Goal: Task Accomplishment & Management: Complete application form

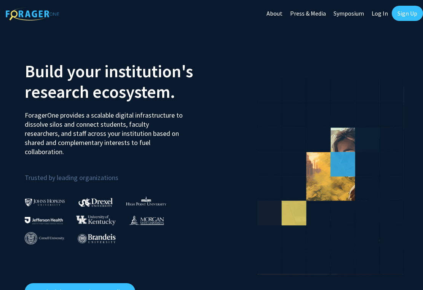
click at [379, 12] on link "Log In" at bounding box center [379, 13] width 24 height 27
select select
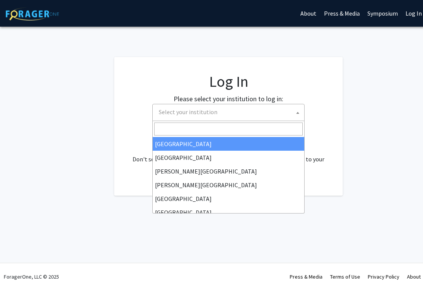
click at [219, 120] on span "Select your institution" at bounding box center [228, 112] width 152 height 17
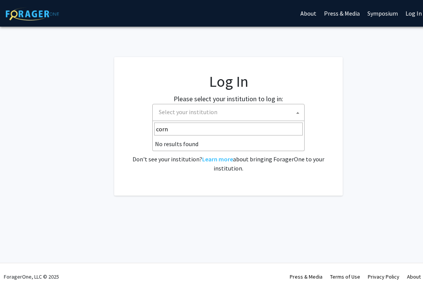
type input "corn"
click at [208, 113] on span "Select your institution" at bounding box center [188, 112] width 59 height 8
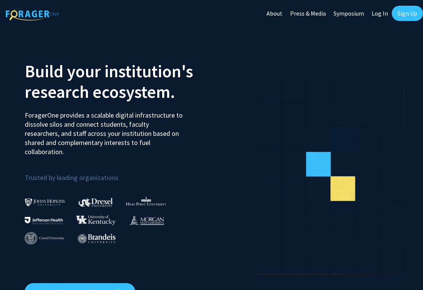
click at [382, 16] on link "Log In" at bounding box center [379, 13] width 24 height 27
select select
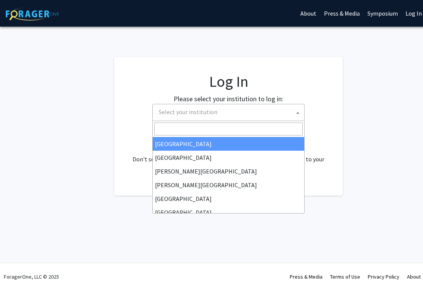
click at [248, 112] on span "Select your institution" at bounding box center [230, 112] width 148 height 16
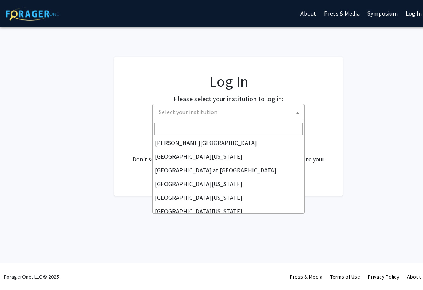
scroll to position [266, 0]
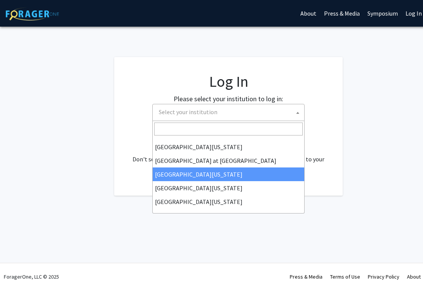
click at [324, 159] on div "No account? Sign up here . Don't see your institution? Learn more about bringin…" at bounding box center [228, 154] width 198 height 37
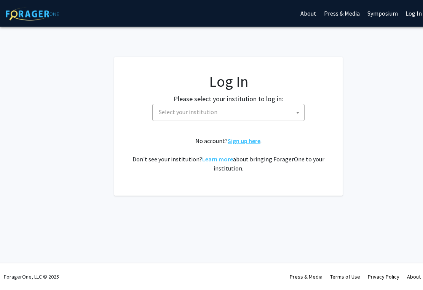
click at [237, 143] on link "Sign up here" at bounding box center [243, 141] width 33 height 8
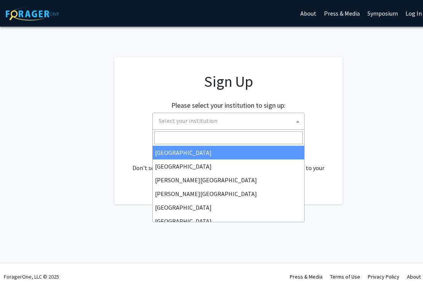
click at [228, 119] on span "Select your institution" at bounding box center [230, 121] width 148 height 16
click at [324, 116] on div "Please select your institution to sign up: [GEOGRAPHIC_DATA] [GEOGRAPHIC_DATA] …" at bounding box center [228, 112] width 209 height 36
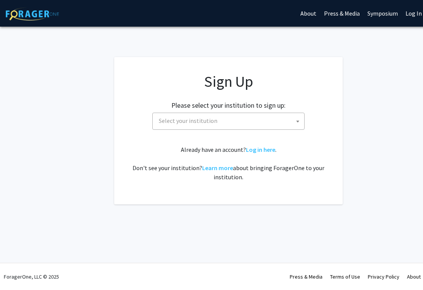
click at [233, 118] on span "Select your institution" at bounding box center [230, 121] width 148 height 16
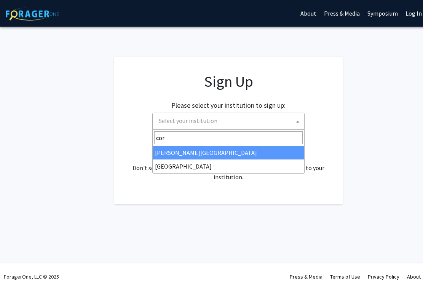
type input "corn"
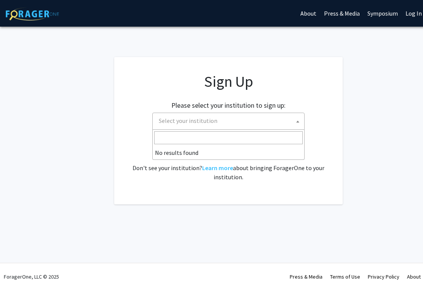
click at [338, 138] on fg-card "Sign Up Please select your institution to sign up: [GEOGRAPHIC_DATA] [GEOGRAPHI…" at bounding box center [228, 130] width 228 height 147
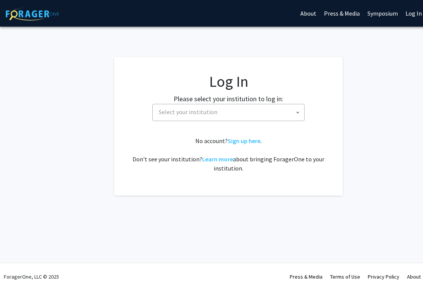
select select
click at [189, 111] on span "Select your institution" at bounding box center [188, 112] width 59 height 8
type input "cornell university"
click at [218, 160] on link "Learn more" at bounding box center [217, 159] width 31 height 8
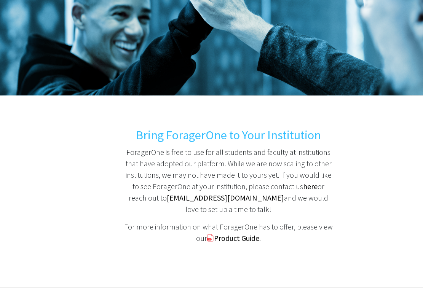
scroll to position [94, 0]
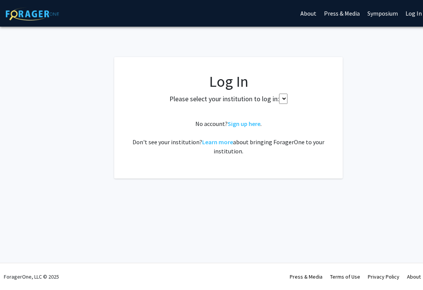
select select
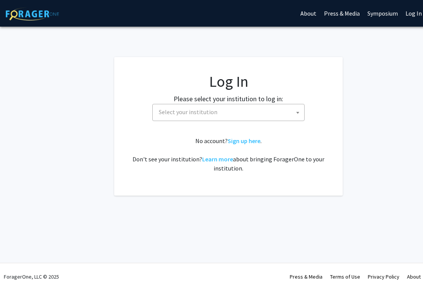
select select
